Goal: Task Accomplishment & Management: Manage account settings

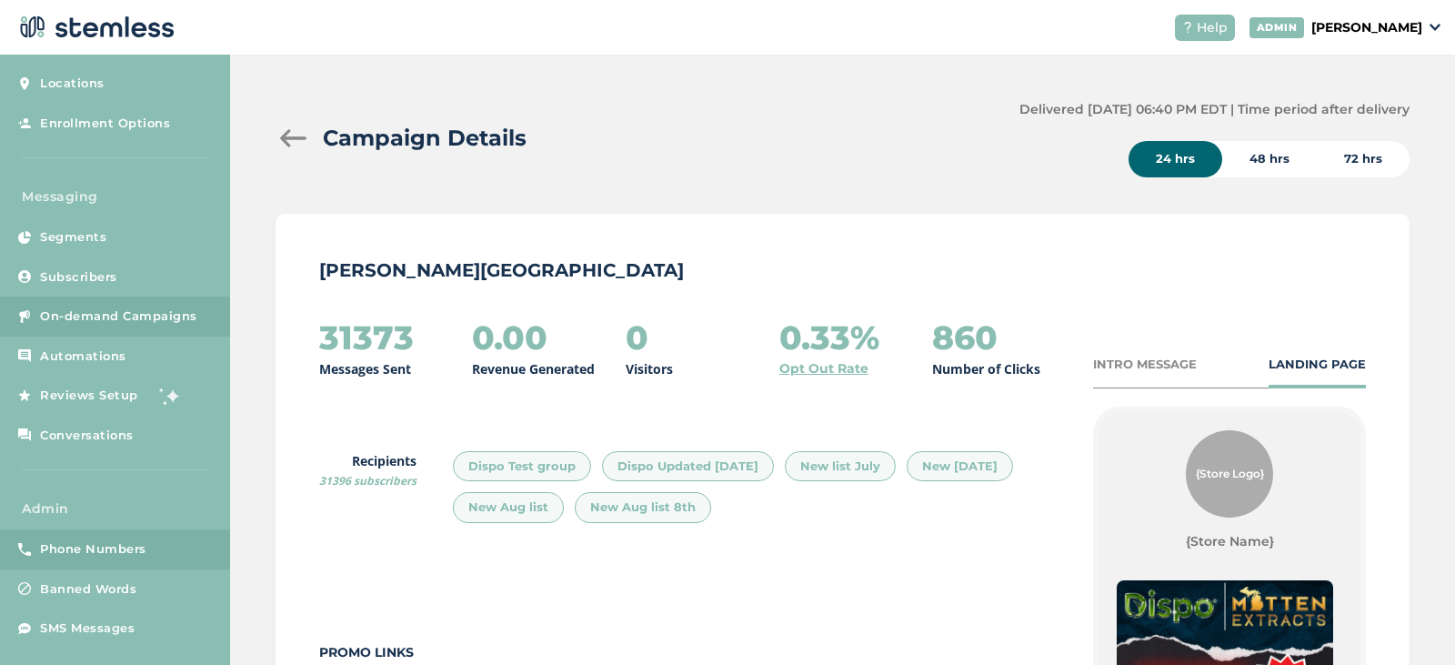
scroll to position [47, 0]
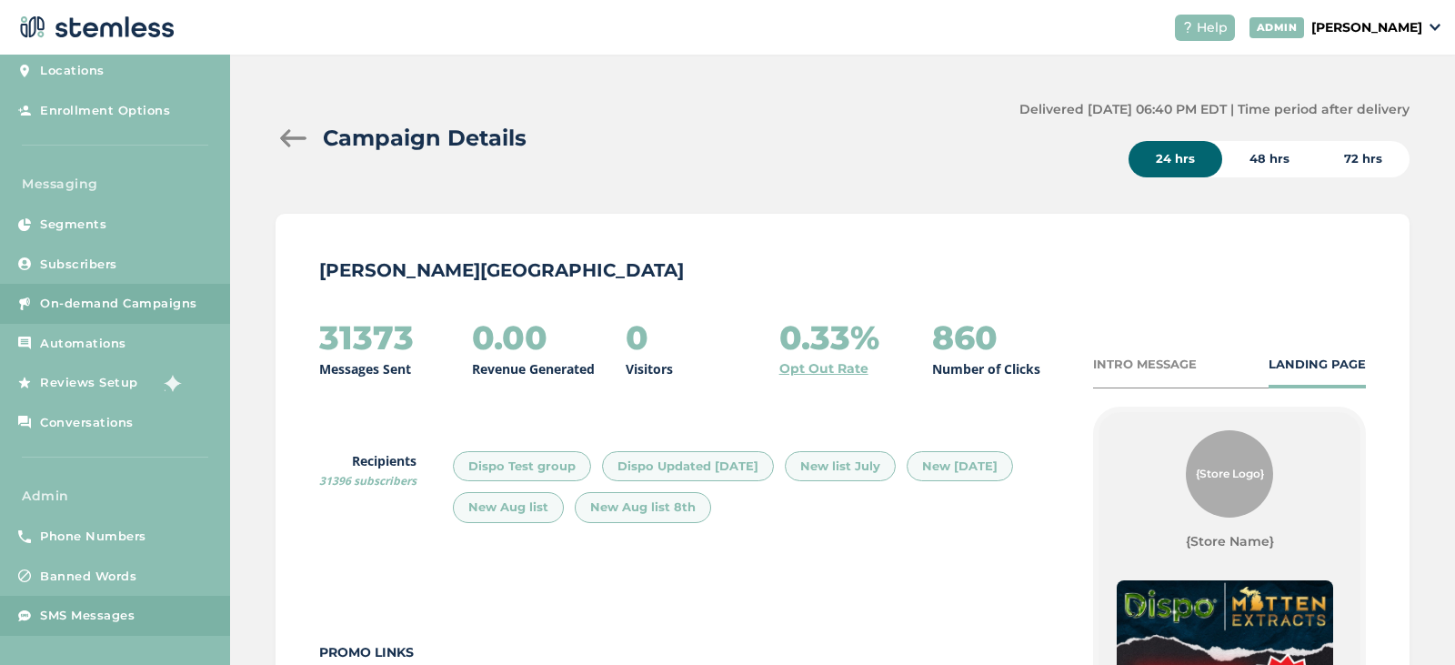
click at [83, 613] on span "SMS Messages" at bounding box center [87, 616] width 95 height 18
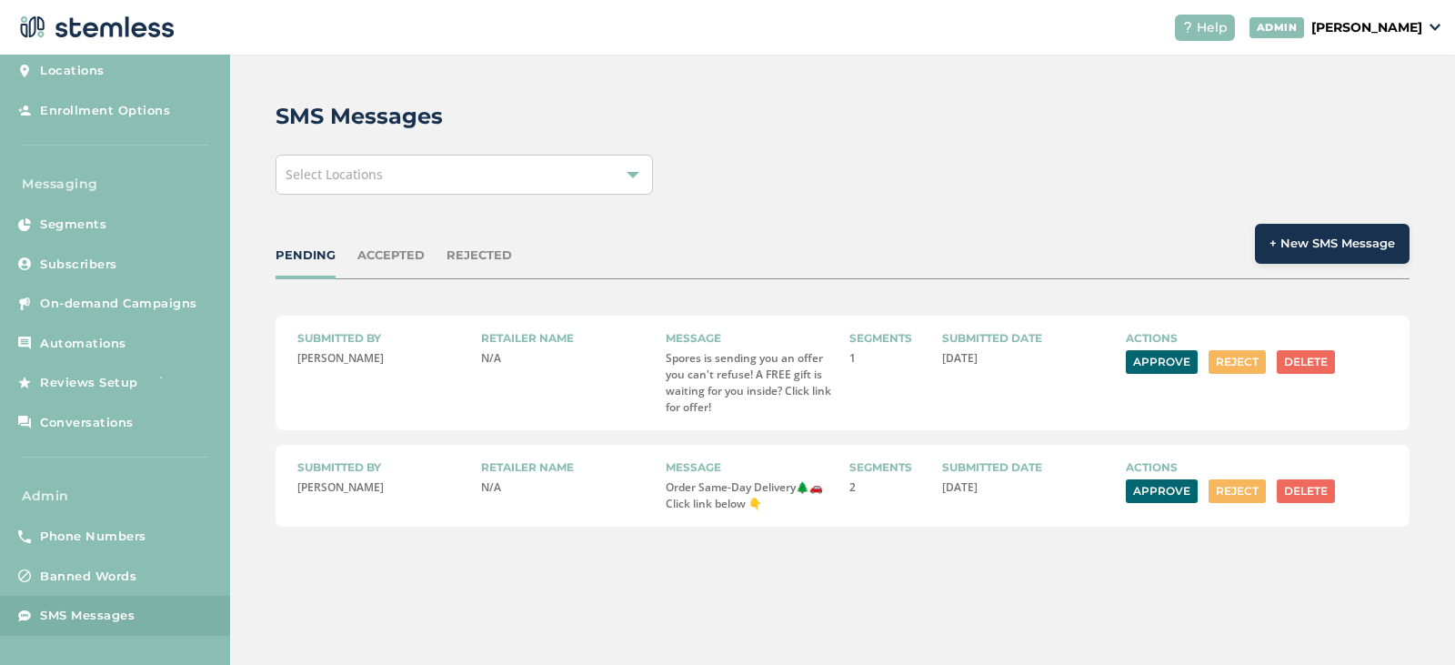
click at [1137, 366] on button "Approve" at bounding box center [1162, 362] width 72 height 24
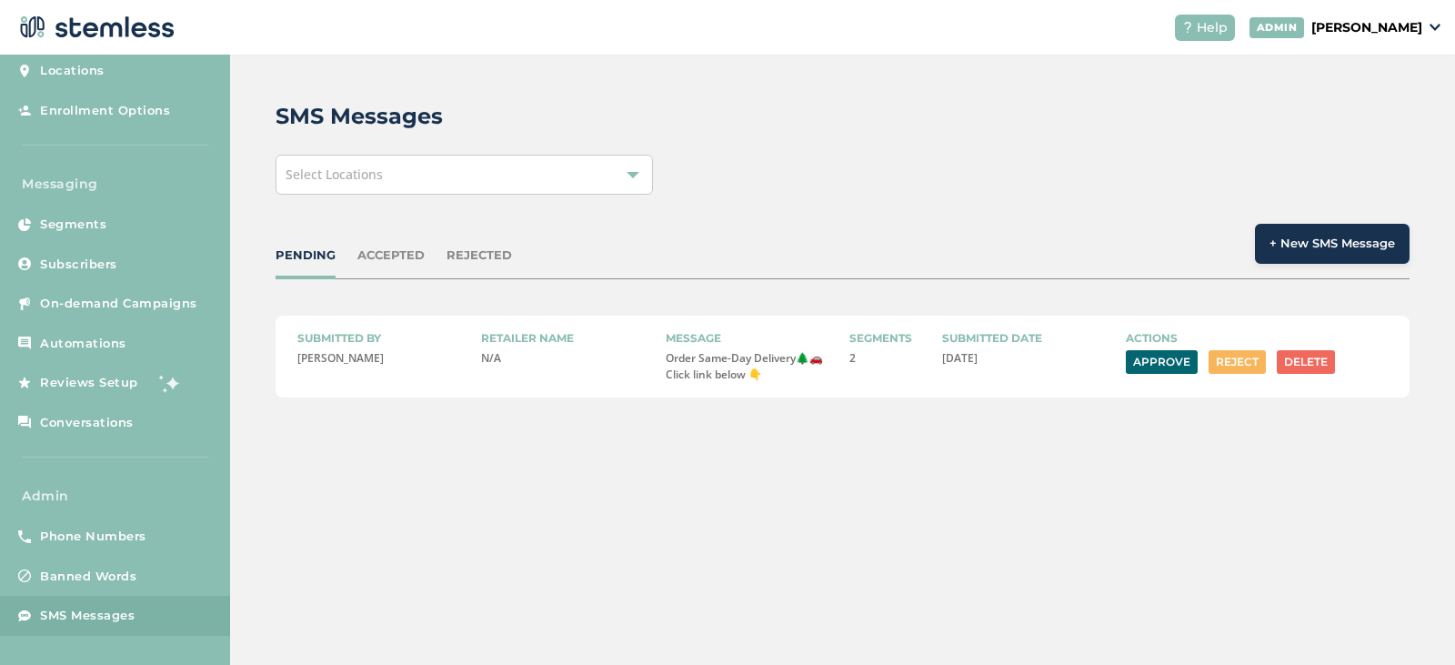
click at [1156, 359] on button "Approve" at bounding box center [1162, 362] width 72 height 24
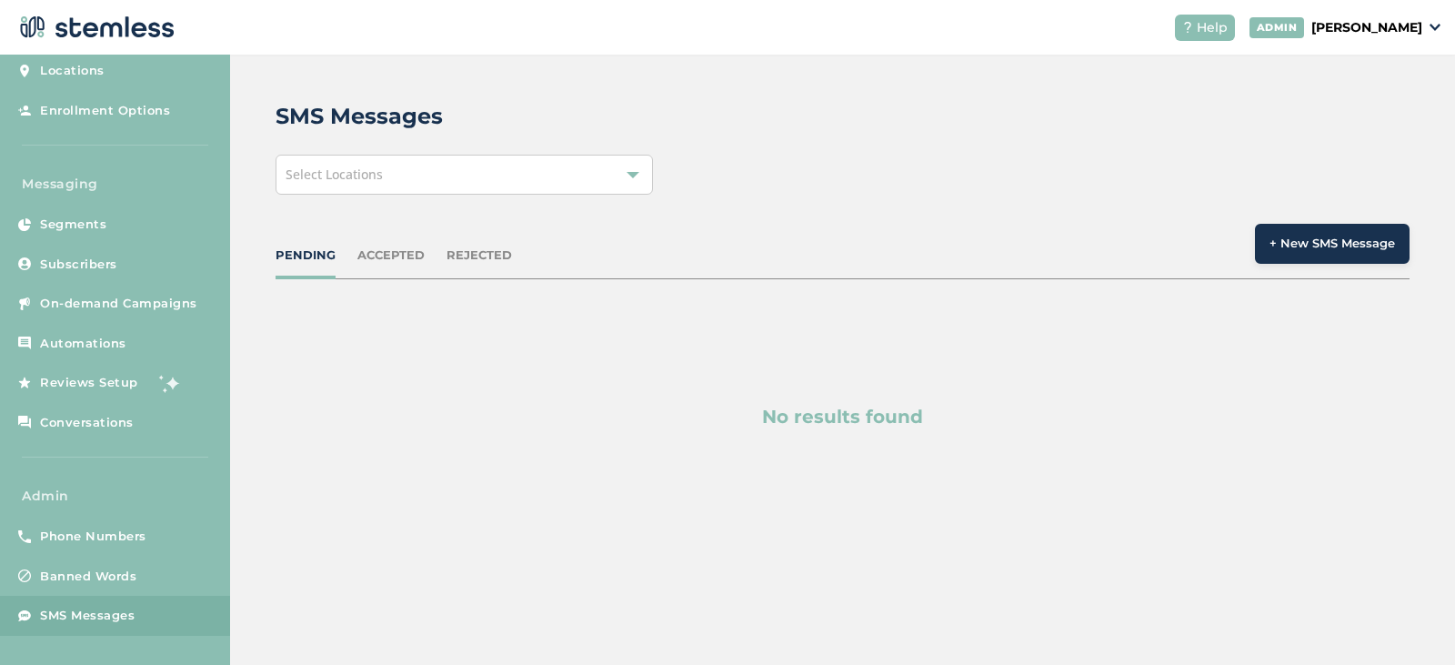
click at [83, 607] on span "SMS Messages" at bounding box center [87, 616] width 95 height 18
click at [396, 256] on div "ACCEPTED" at bounding box center [390, 255] width 67 height 18
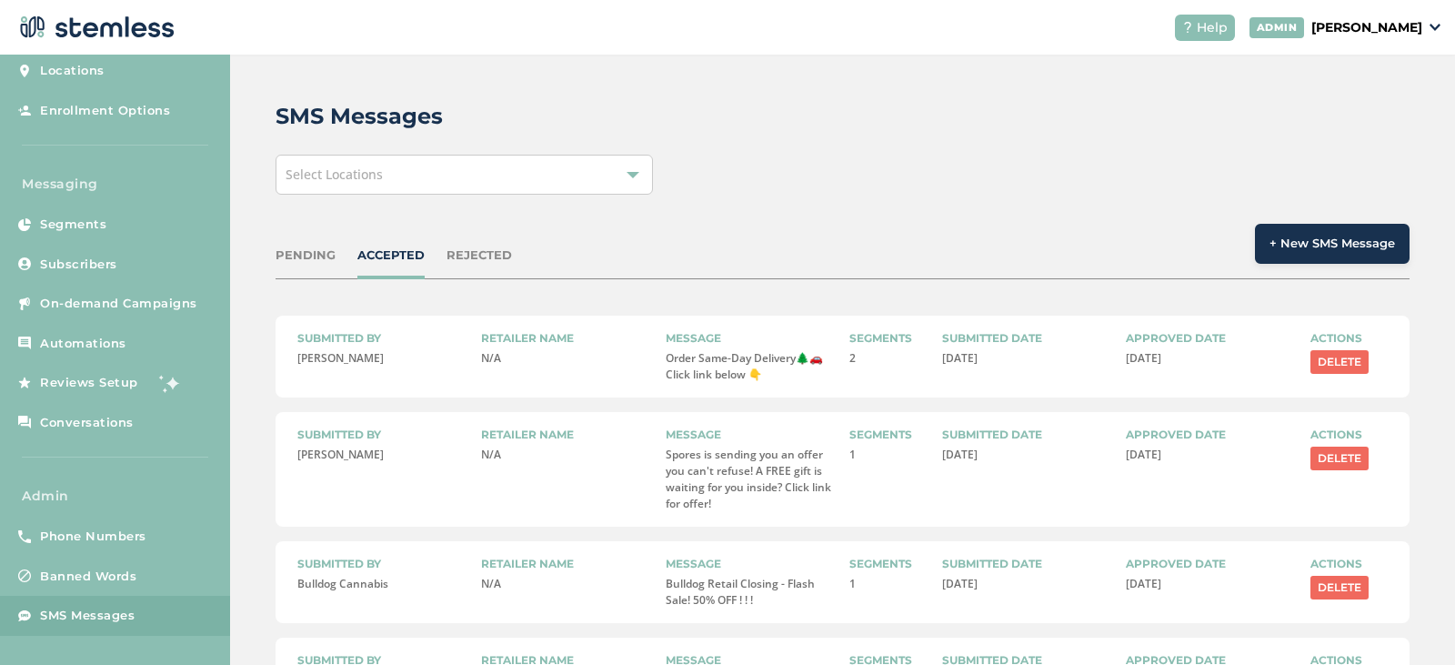
click at [316, 256] on div "PENDING" at bounding box center [306, 255] width 60 height 18
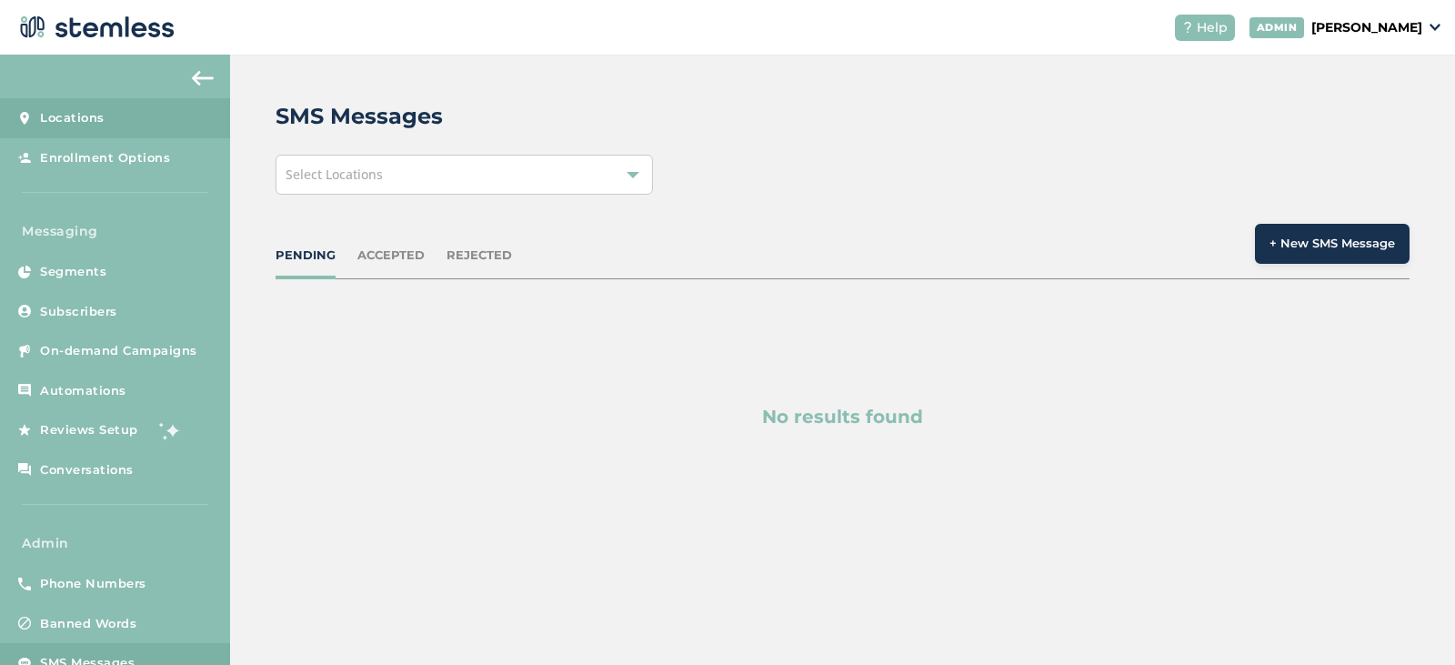
click at [101, 127] on link "Locations" at bounding box center [115, 118] width 230 height 40
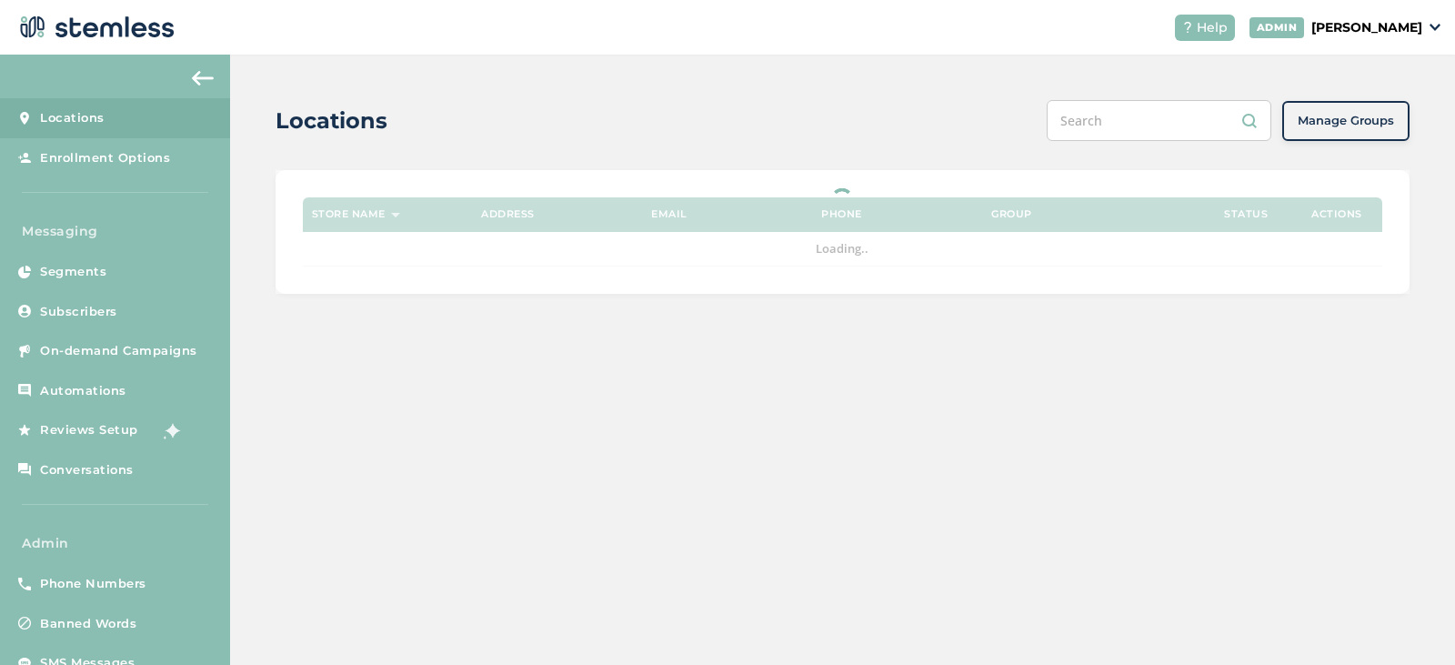
click at [1115, 125] on input "text" at bounding box center [1159, 120] width 225 height 41
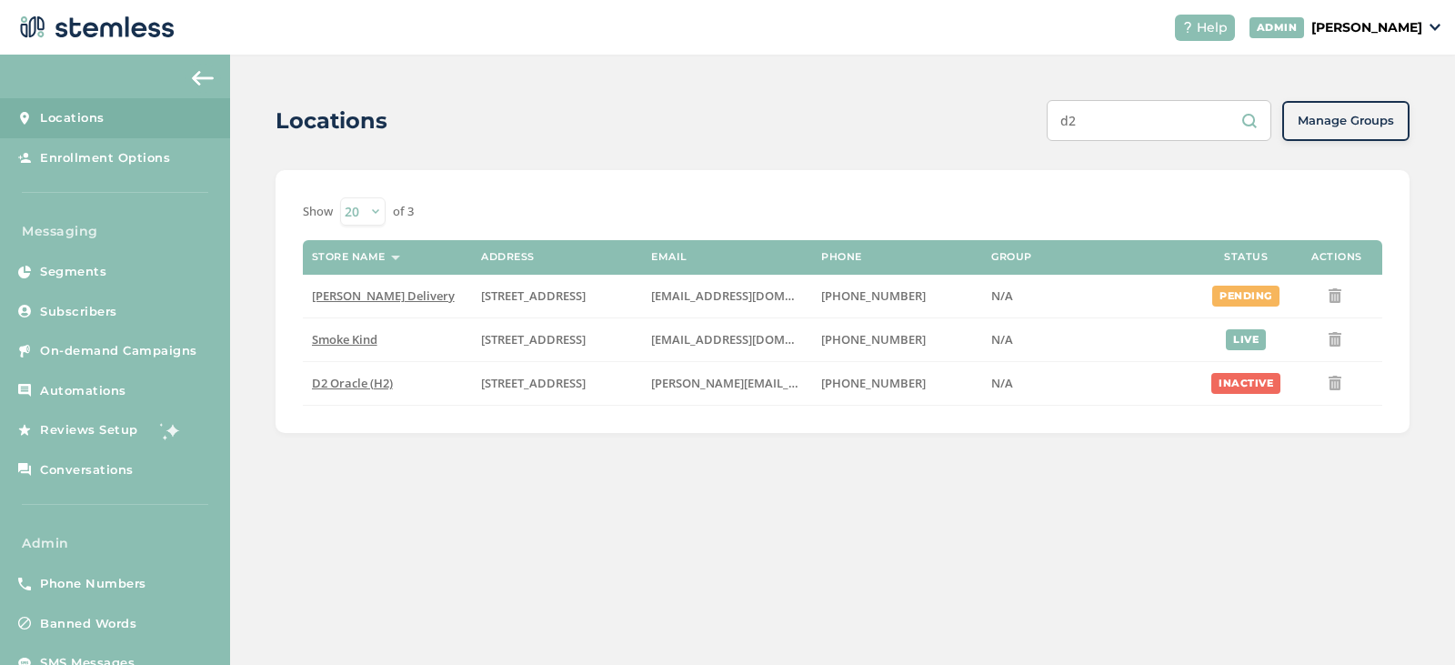
type input "d2"
